Goal: Information Seeking & Learning: Learn about a topic

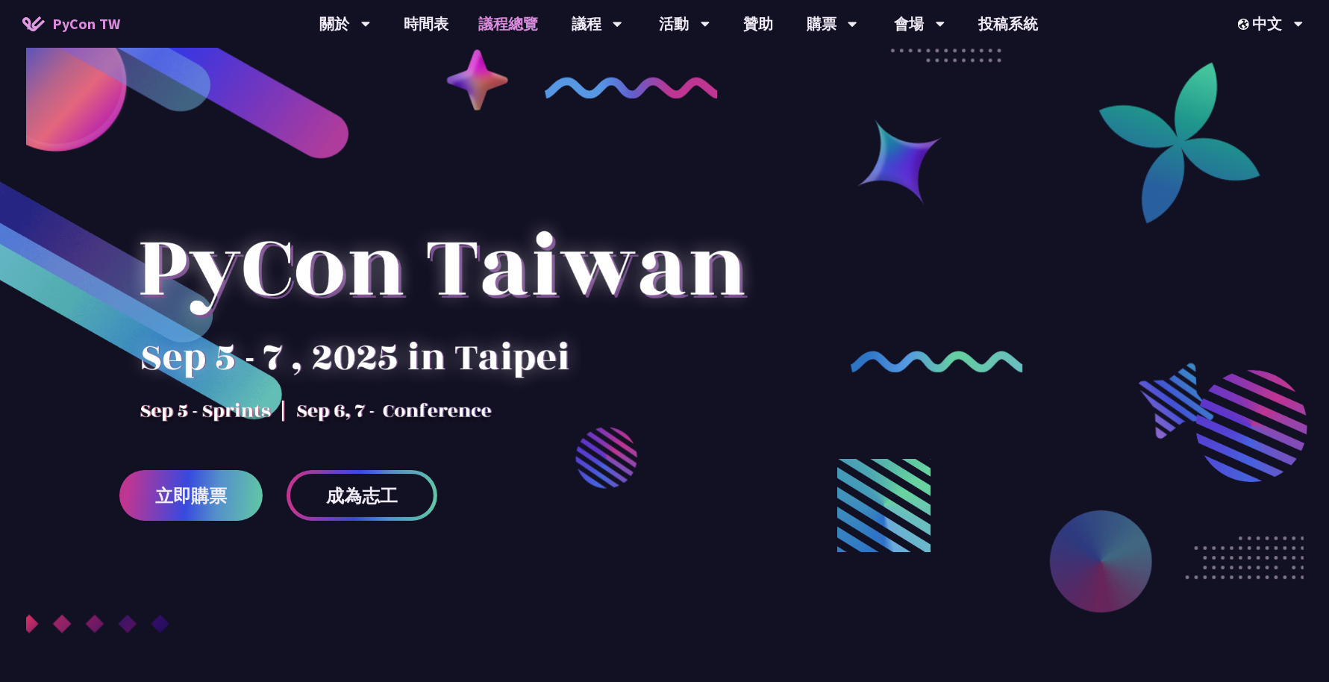
click at [513, 37] on link "議程總覽" at bounding box center [508, 24] width 90 height 48
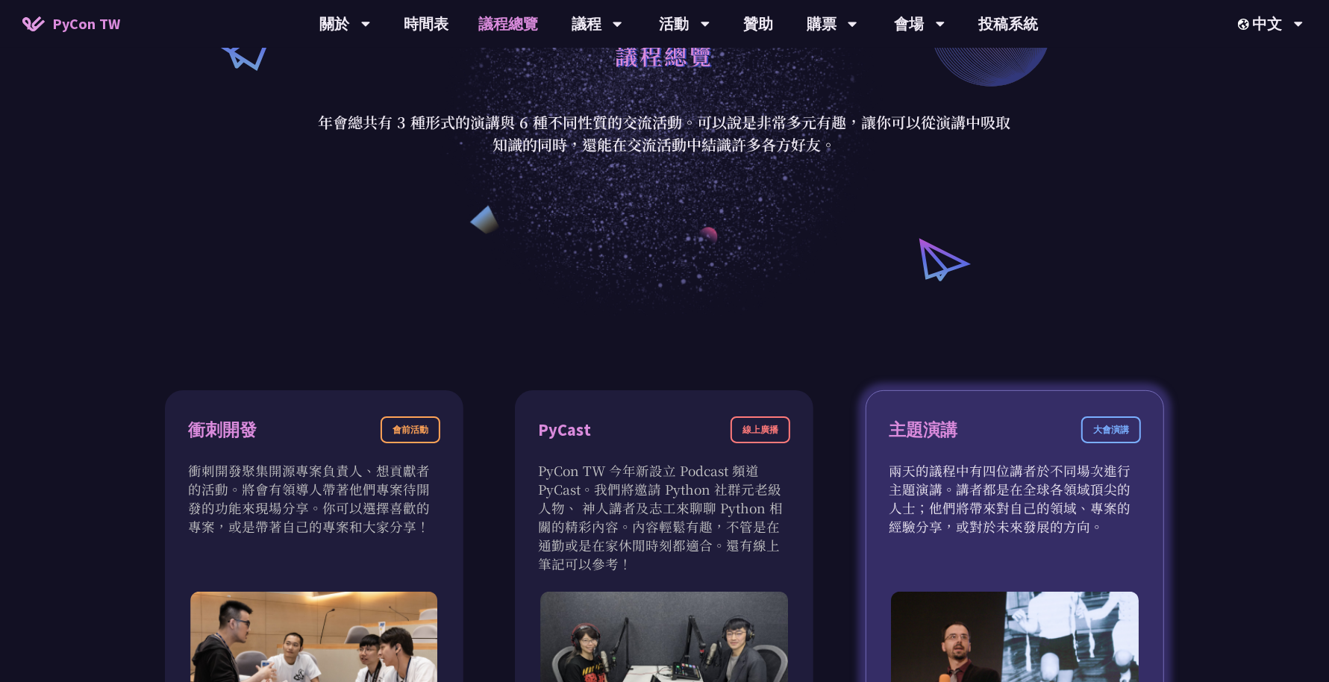
scroll to position [466, 0]
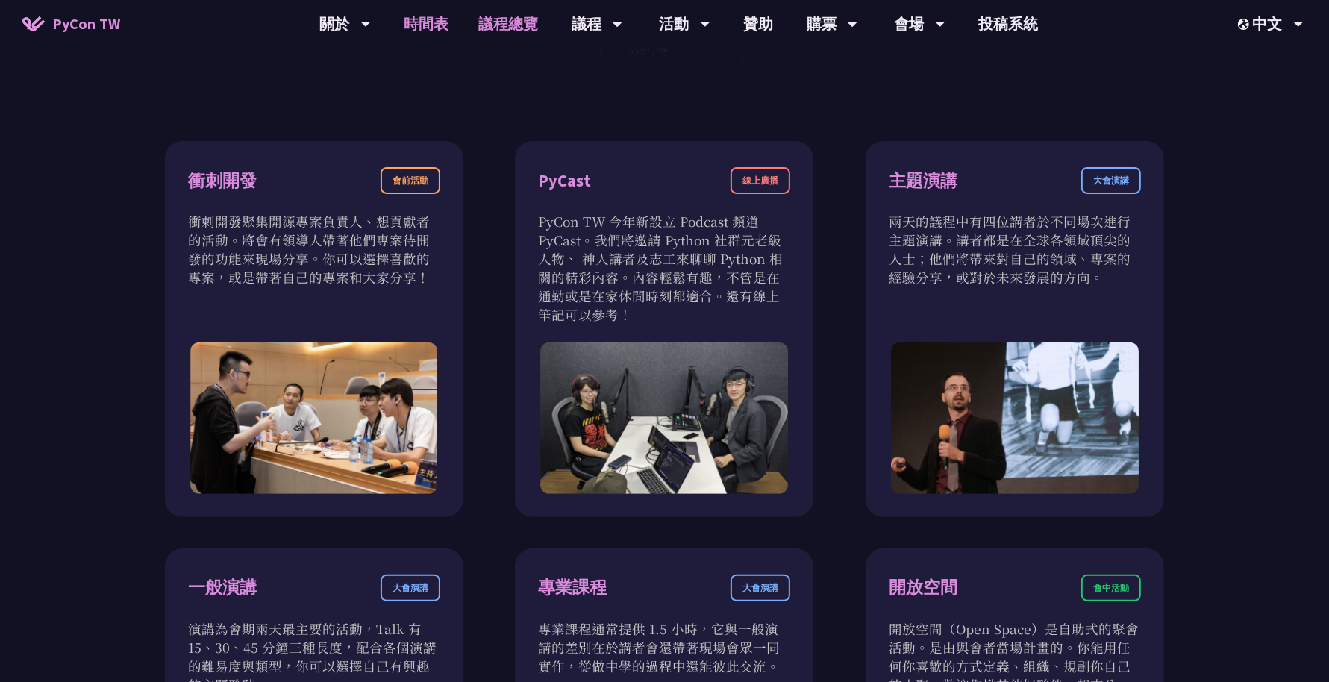
click at [443, 38] on link "時間表" at bounding box center [426, 24] width 75 height 48
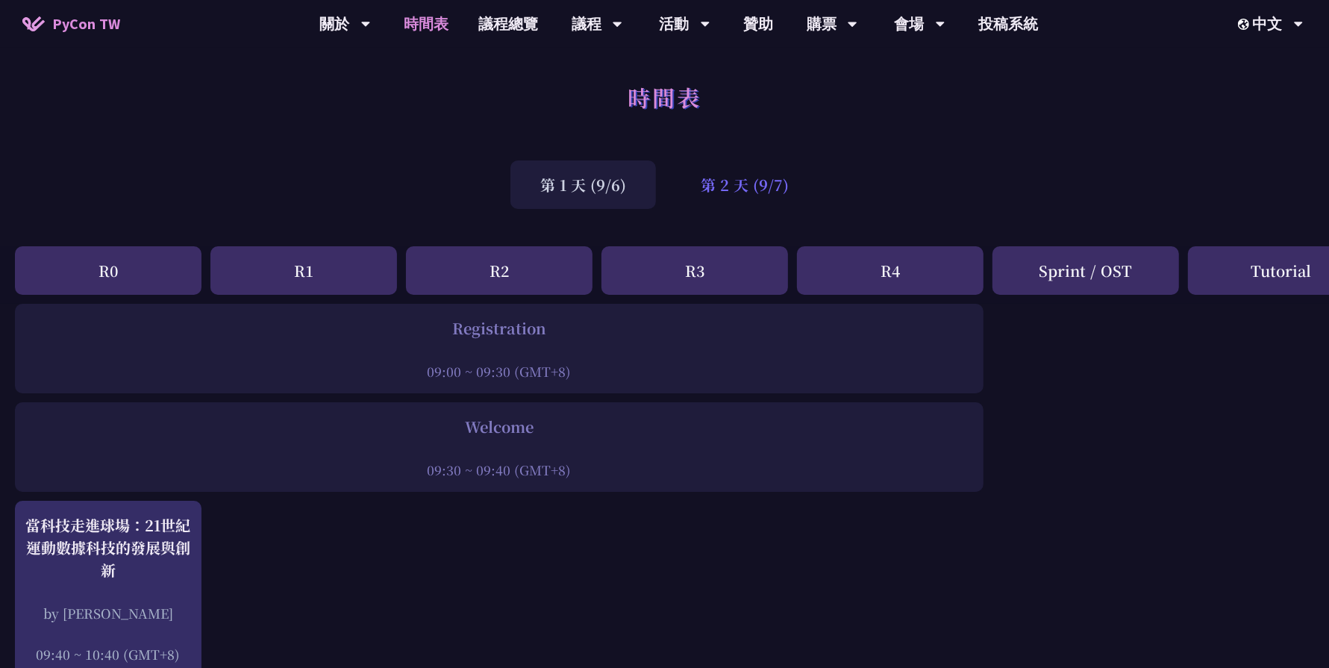
click at [681, 188] on div "第 2 天 (9/7)" at bounding box center [745, 184] width 148 height 49
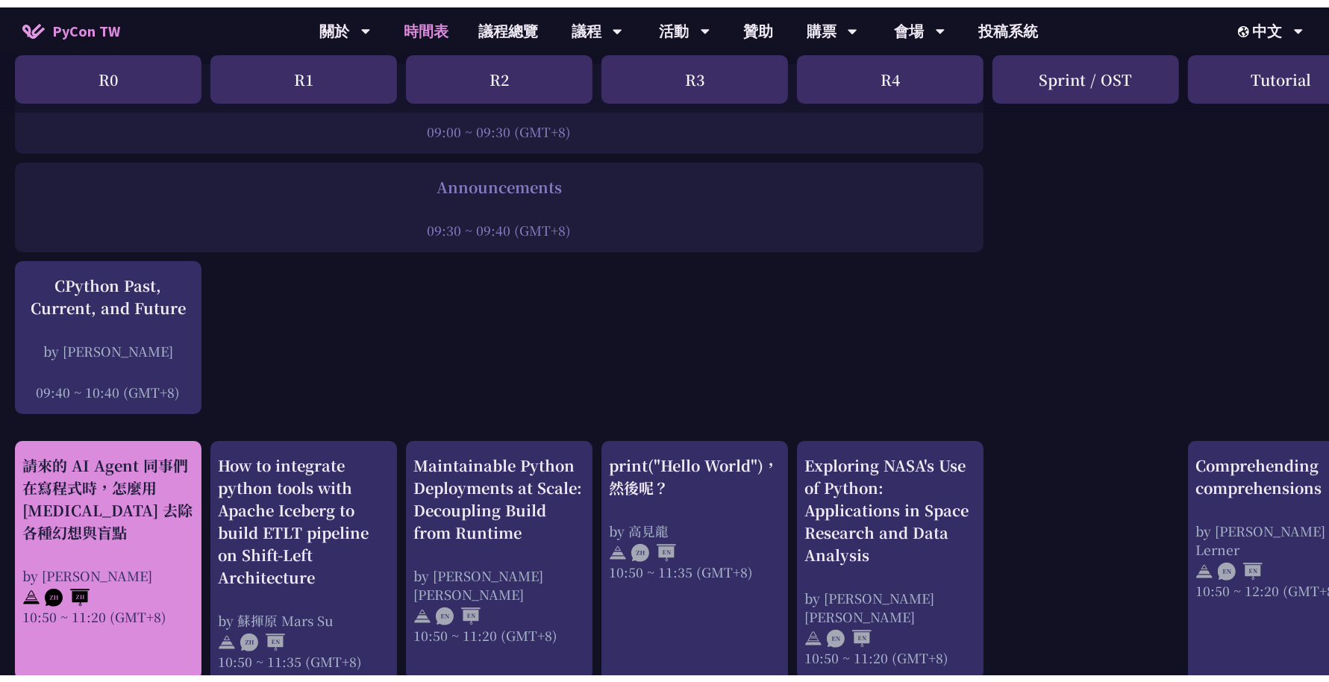
scroll to position [280, 0]
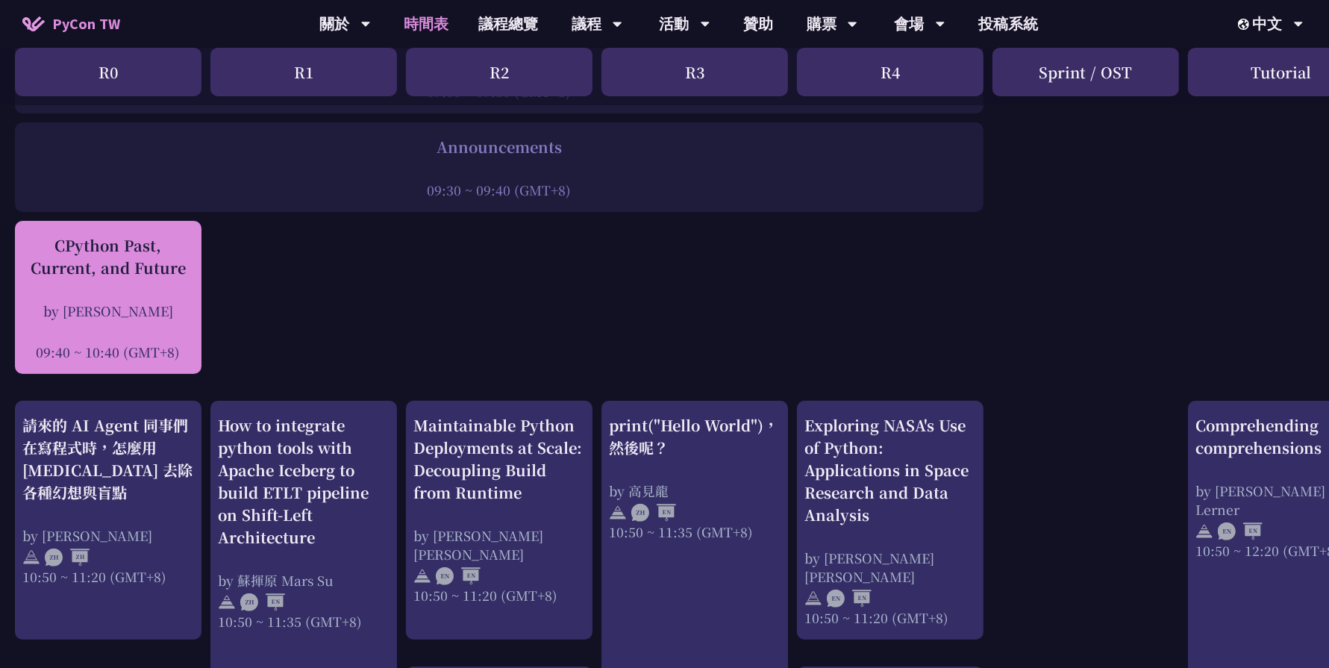
click at [161, 327] on div at bounding box center [108, 331] width 172 height 22
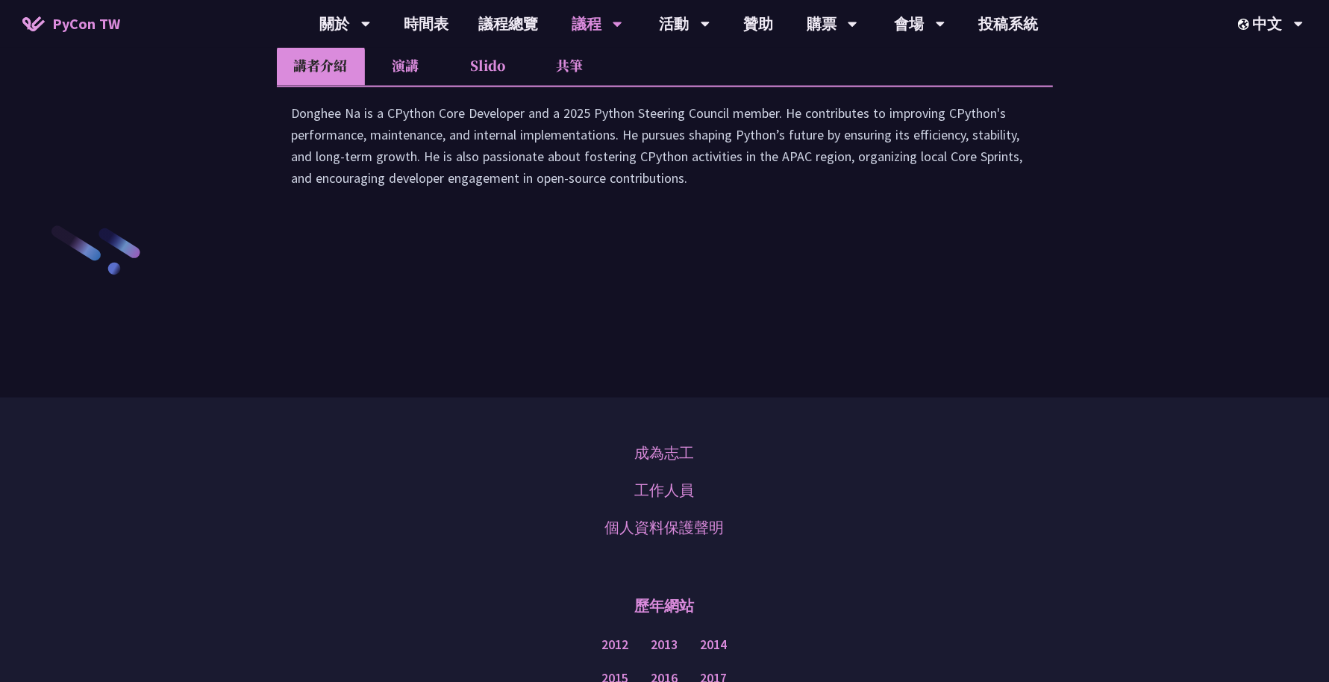
scroll to position [2327, 0]
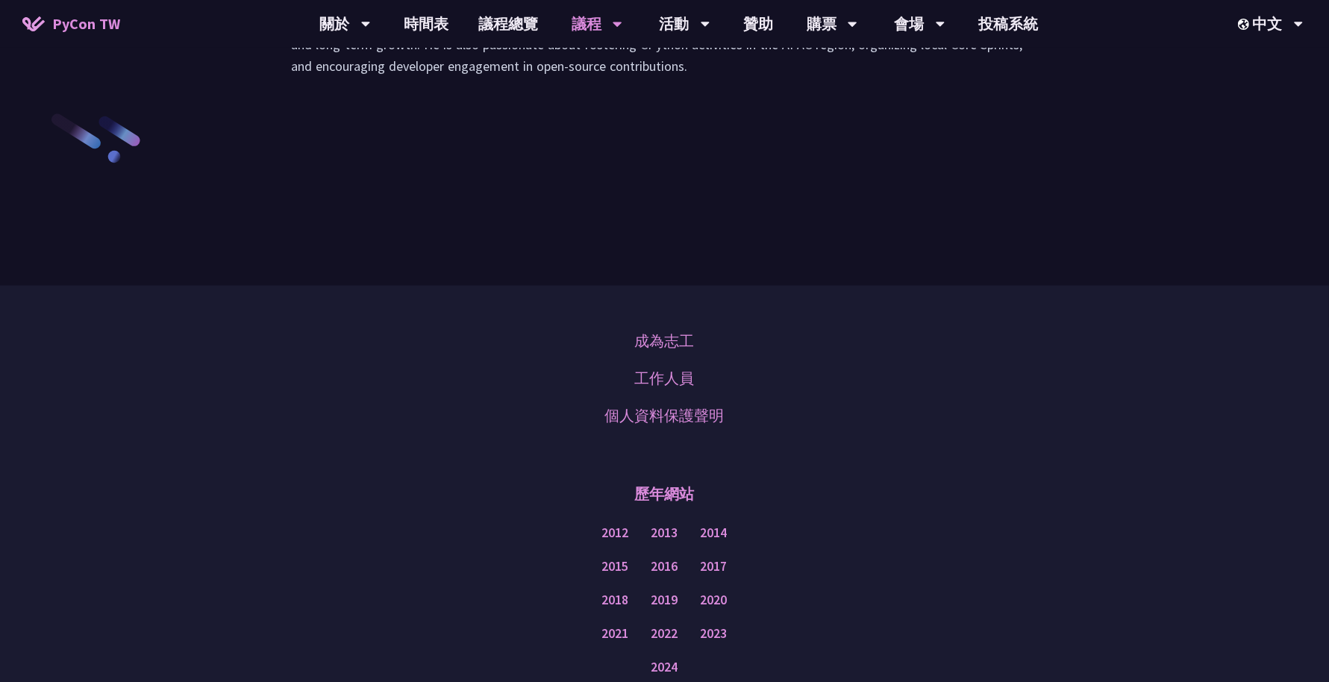
drag, startPoint x: 878, startPoint y: 262, endPoint x: 1190, endPoint y: 161, distance: 327.8
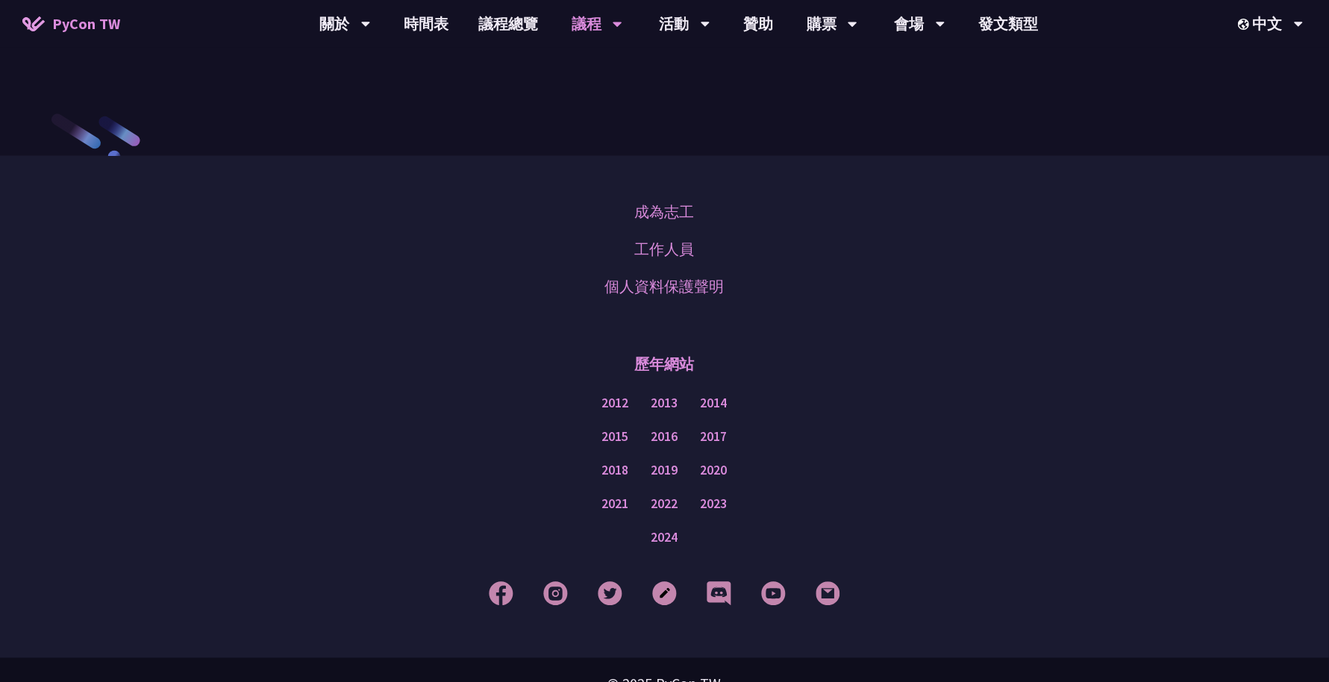
scroll to position [2218, 0]
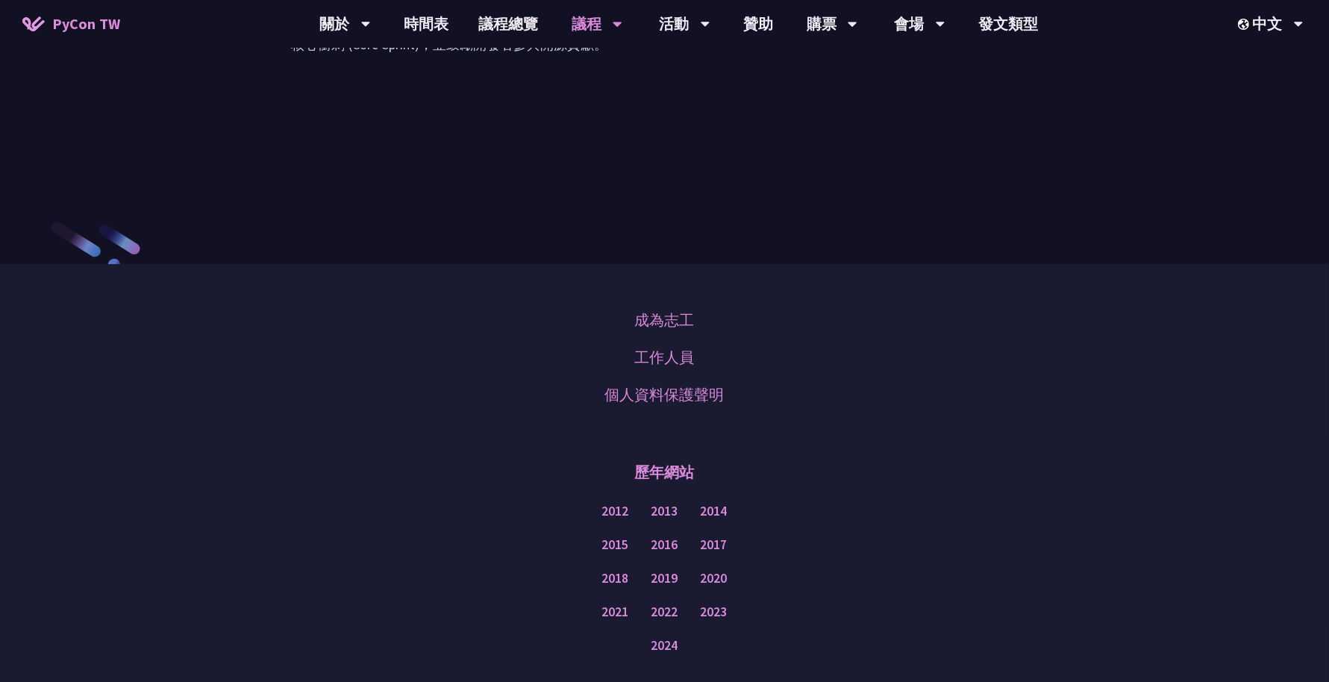
click at [246, 413] on div "成為志工 工作人員 個人資料保護聲明" at bounding box center [664, 357] width 1254 height 112
